Goal: Task Accomplishment & Management: Use online tool/utility

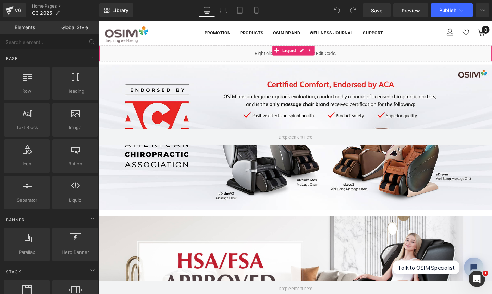
click at [320, 54] on link at bounding box center [321, 52] width 9 height 10
click at [300, 53] on icon at bounding box center [299, 52] width 5 height 5
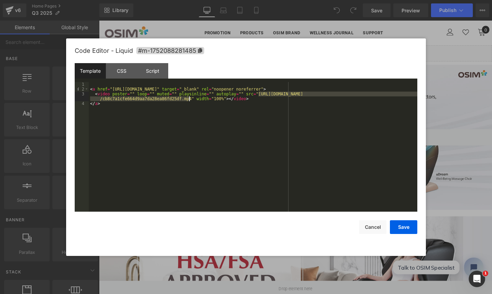
drag, startPoint x: 259, startPoint y: 94, endPoint x: 190, endPoint y: 99, distance: 69.0
click at [190, 99] on div "< a href = "[URL][DOMAIN_NAME]" target = "_blank" rel = "noopener noreferrer" >…" at bounding box center [253, 151] width 328 height 139
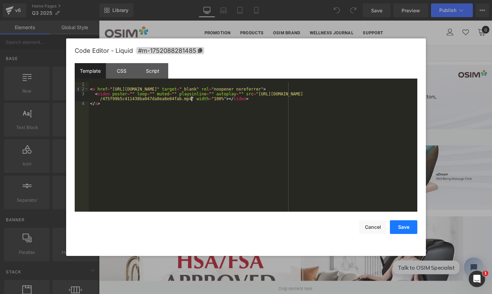
click at [409, 230] on button "Save" at bounding box center [403, 227] width 27 height 14
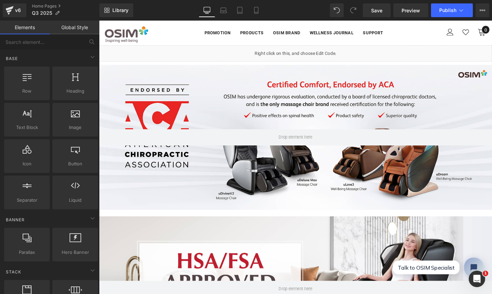
click at [220, 12] on icon at bounding box center [223, 10] width 7 height 7
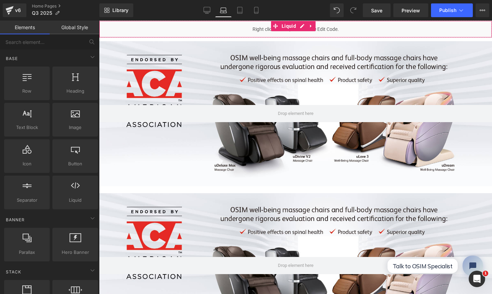
click at [230, 32] on div "Liquid" at bounding box center [295, 29] width 393 height 17
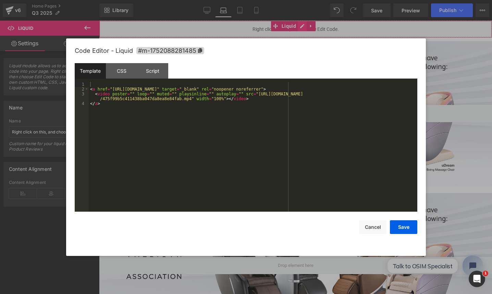
click at [299, 23] on link at bounding box center [302, 26] width 9 height 10
click at [376, 223] on button "Cancel" at bounding box center [372, 227] width 27 height 14
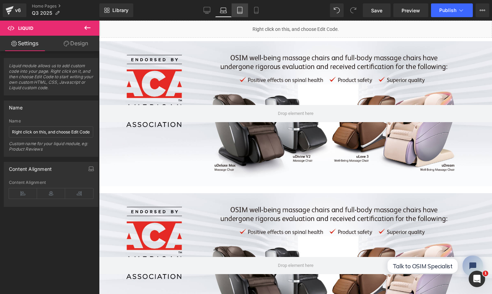
click at [240, 14] on link "Tablet" at bounding box center [240, 10] width 16 height 14
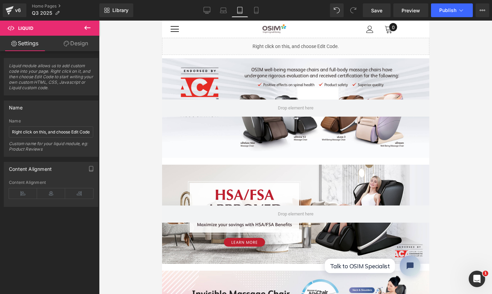
click at [254, 30] on div at bounding box center [272, 29] width 163 height 10
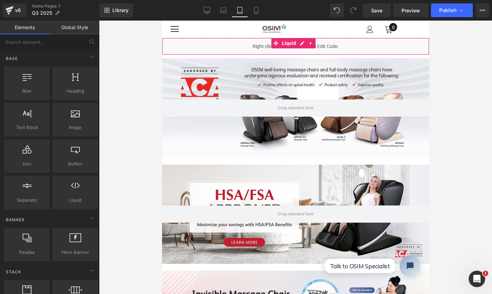
click at [248, 46] on div "Liquid" at bounding box center [295, 46] width 267 height 17
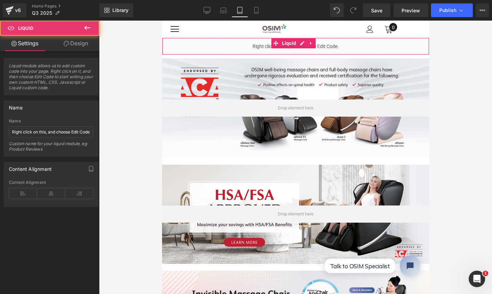
click at [294, 49] on div "Liquid" at bounding box center [295, 46] width 267 height 17
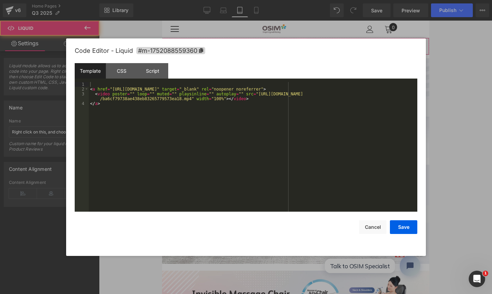
click at [299, 44] on icon at bounding box center [301, 43] width 5 height 5
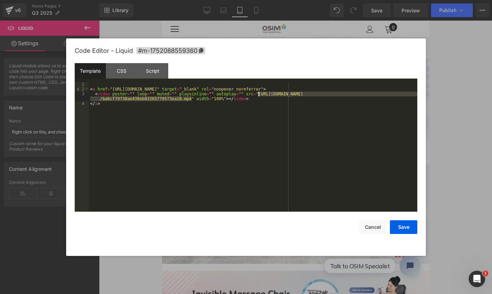
drag, startPoint x: 191, startPoint y: 99, endPoint x: 259, endPoint y: 95, distance: 67.9
click at [259, 95] on div "< a href = "[URL][DOMAIN_NAME]" target = "_blank" rel = "noopener noreferrer" >…" at bounding box center [253, 151] width 328 height 139
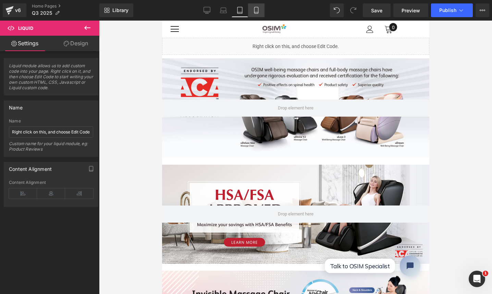
click at [259, 13] on icon at bounding box center [256, 10] width 7 height 7
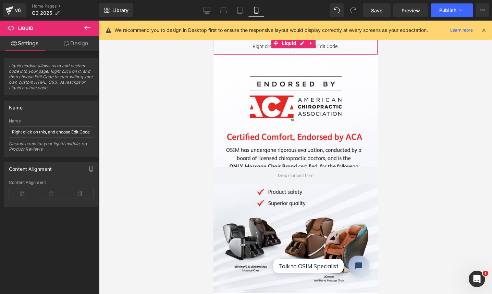
click at [261, 51] on div "Liquid" at bounding box center [295, 46] width 164 height 17
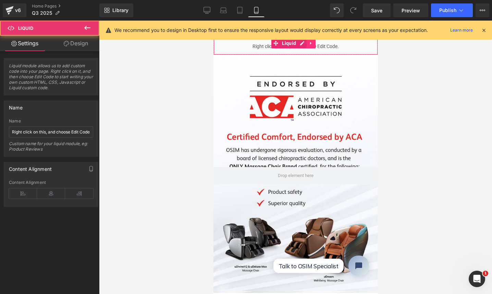
click at [304, 41] on ul "Liquid" at bounding box center [293, 43] width 45 height 10
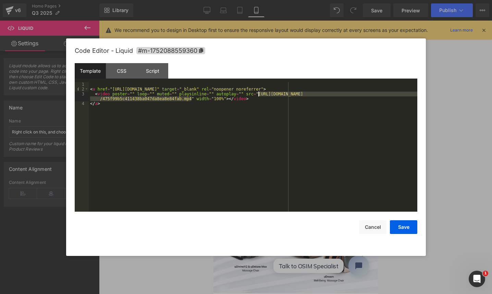
drag, startPoint x: 192, startPoint y: 99, endPoint x: 281, endPoint y: 121, distance: 91.4
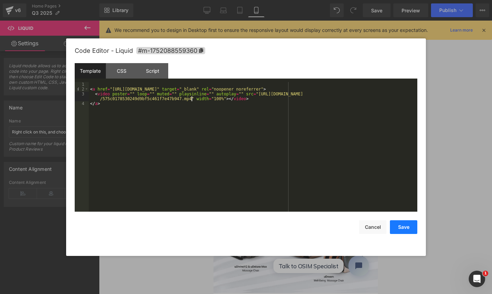
click at [396, 224] on button "Save" at bounding box center [403, 227] width 27 height 14
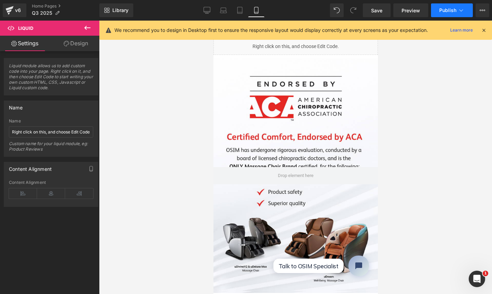
click at [443, 3] on button "Publish" at bounding box center [452, 10] width 42 height 14
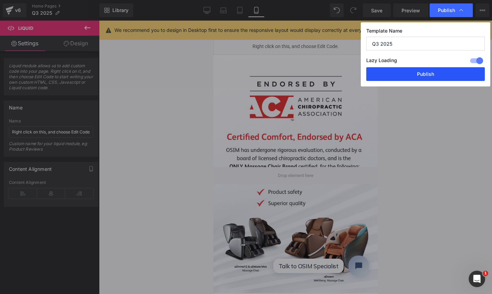
click at [431, 74] on button "Publish" at bounding box center [425, 74] width 119 height 14
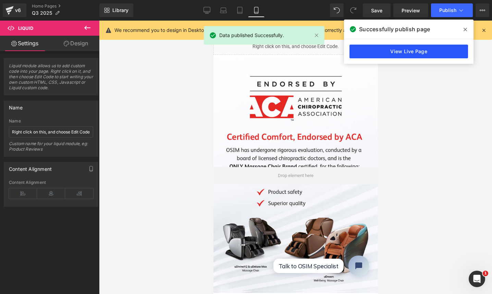
click at [431, 49] on link "View Live Page" at bounding box center [408, 52] width 119 height 14
